Goal: Information Seeking & Learning: Find specific fact

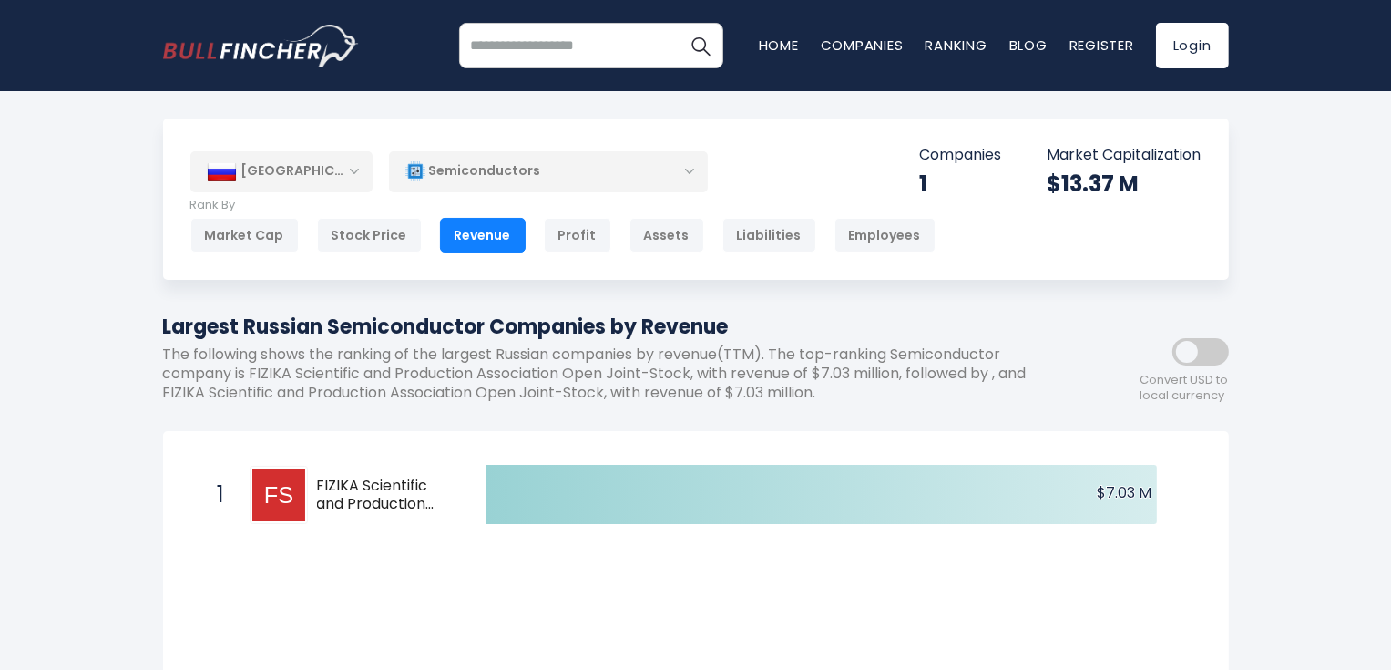
drag, startPoint x: 1414, startPoint y: 44, endPoint x: 148, endPoint y: 512, distance: 1350.1
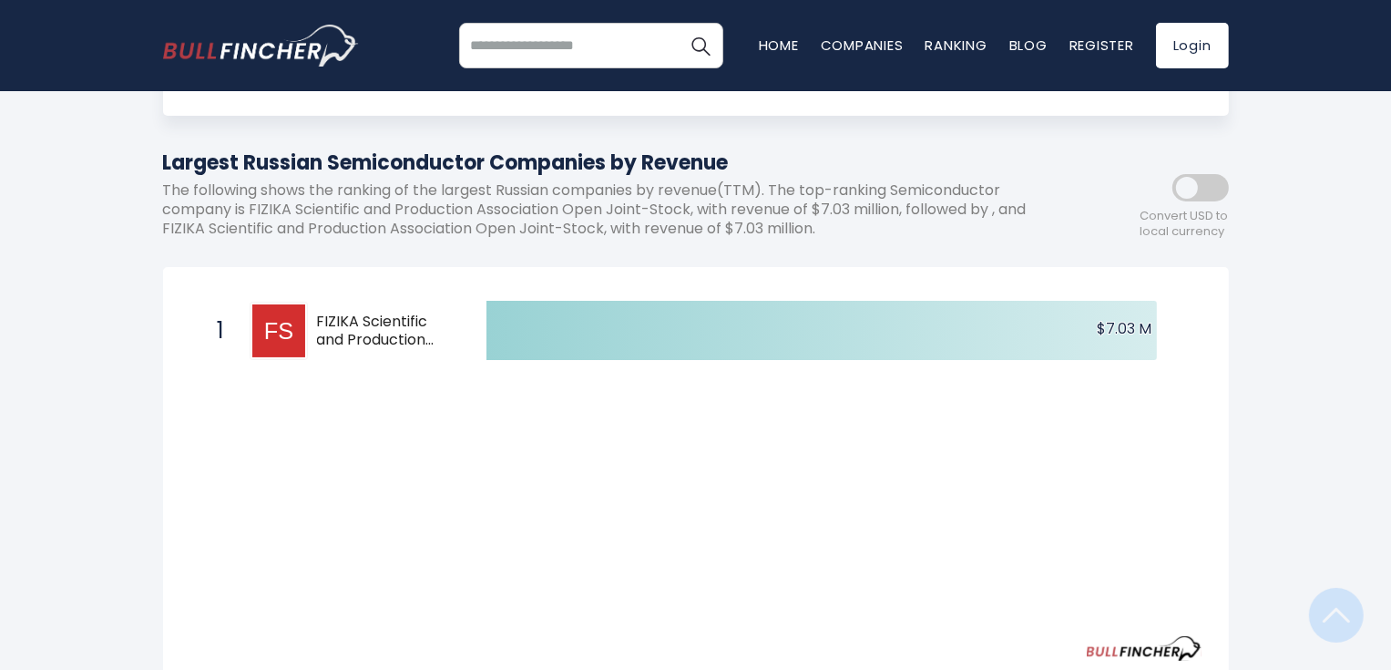
scroll to position [146, 0]
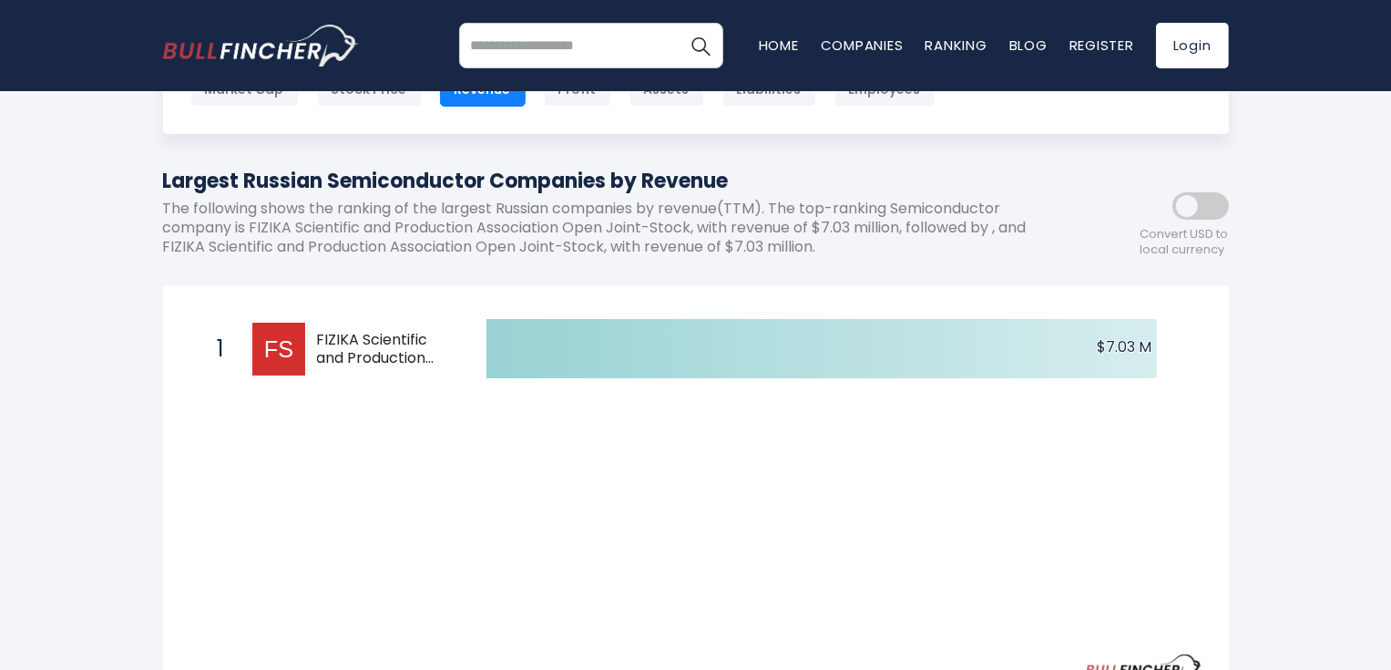
drag, startPoint x: 317, startPoint y: 341, endPoint x: 415, endPoint y: 360, distance: 99.3
click at [415, 360] on span "FIZIKA Scientific and Production Association Open Joint-Stock" at bounding box center [386, 350] width 138 height 38
click at [480, 360] on icon "Created with Highcharts 12.1.2 $7.03 M ​ $7.03 M" at bounding box center [695, 348] width 1011 height 73
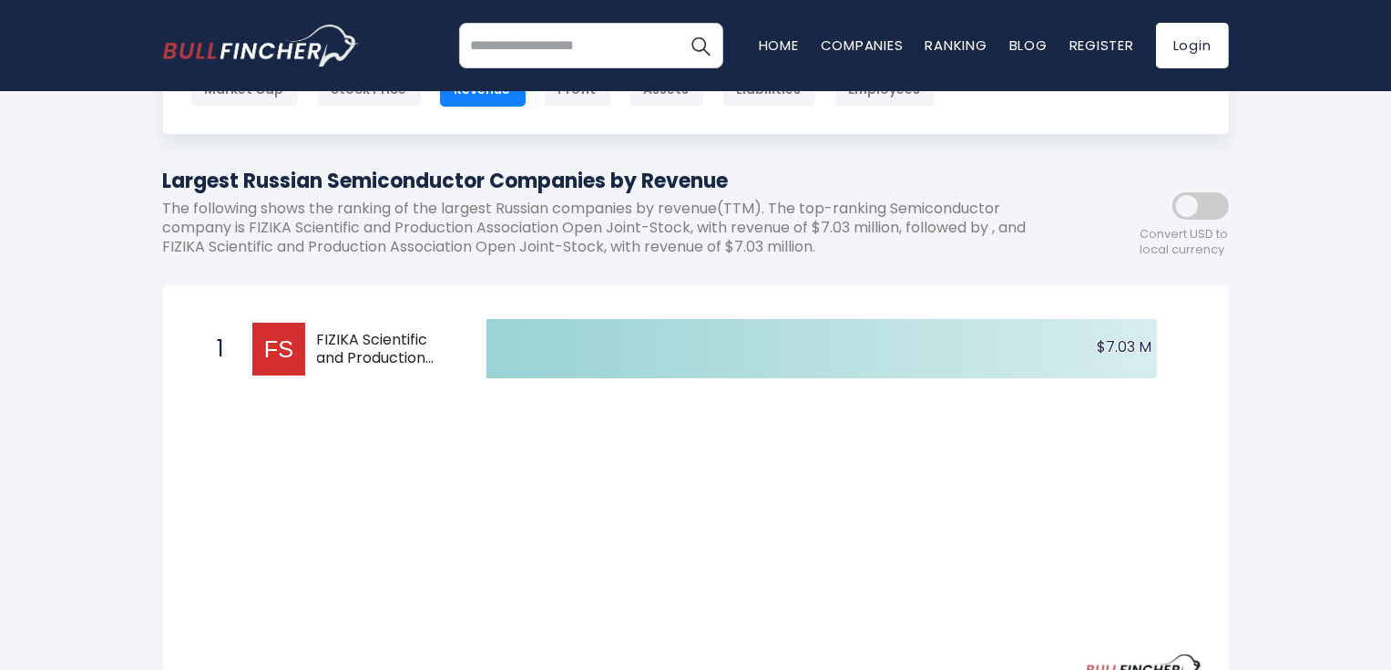
click at [507, 352] on icon at bounding box center [821, 348] width 671 height 59
click at [302, 351] on img at bounding box center [278, 349] width 53 height 53
drag, startPoint x: 251, startPoint y: 224, endPoint x: 568, endPoint y: 233, distance: 318.1
click at [568, 233] on p "The following shows the ranking of the largest Russian companies by revenue(TTM…" at bounding box center [614, 228] width 902 height 56
copy p "FIZIKA Scientific and Production Association"
